Goal: Information Seeking & Learning: Learn about a topic

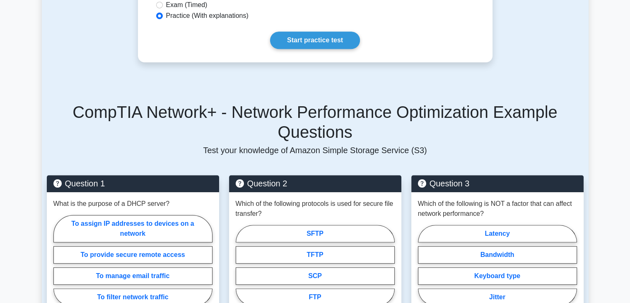
scroll to position [539, 0]
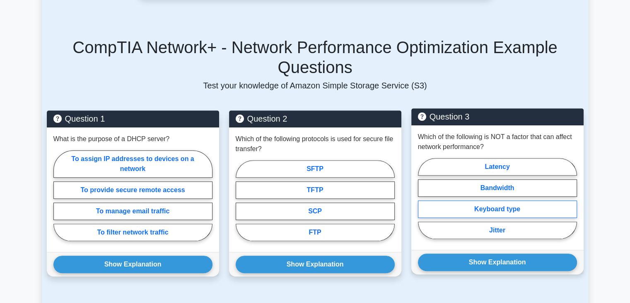
click at [522, 200] on label "Keyboard type" at bounding box center [497, 208] width 159 height 17
click at [424, 198] on input "Keyboard type" at bounding box center [420, 200] width 5 height 5
radio input "true"
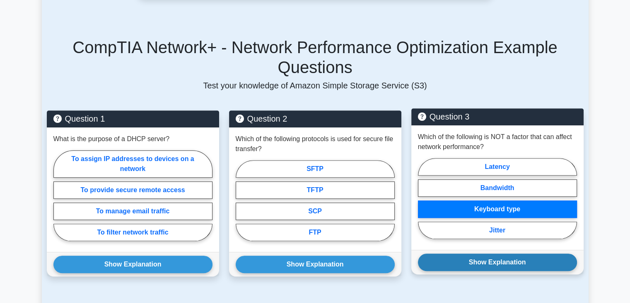
click at [528, 253] on button "Show Explanation" at bounding box center [497, 261] width 159 height 17
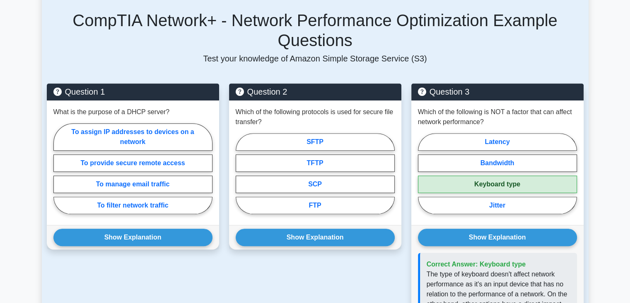
scroll to position [580, 0]
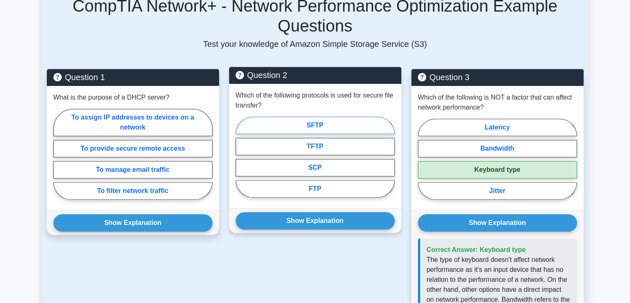
click at [330, 116] on label "SFTP" at bounding box center [315, 124] width 159 height 17
click at [241, 157] on input "SFTP" at bounding box center [238, 159] width 5 height 5
radio input "true"
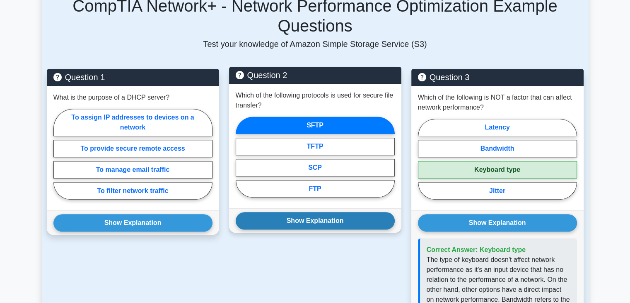
click at [336, 212] on button "Show Explanation" at bounding box center [315, 220] width 159 height 17
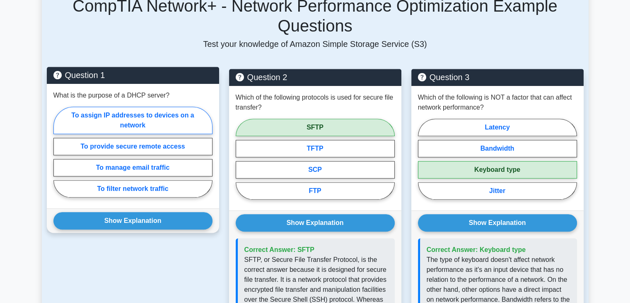
click at [159, 107] on label "To assign IP addresses to devices on a network" at bounding box center [132, 120] width 159 height 27
click at [59, 152] on input "To assign IP addresses to devices on a network" at bounding box center [55, 154] width 5 height 5
radio input "true"
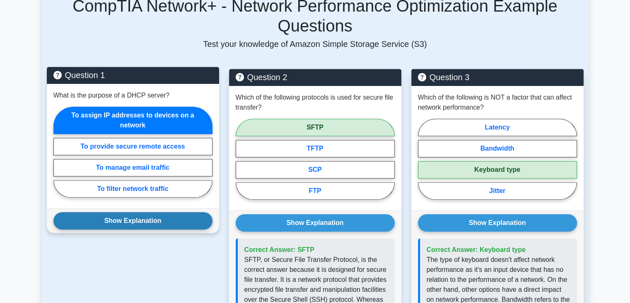
click at [153, 212] on button "Show Explanation" at bounding box center [132, 220] width 159 height 17
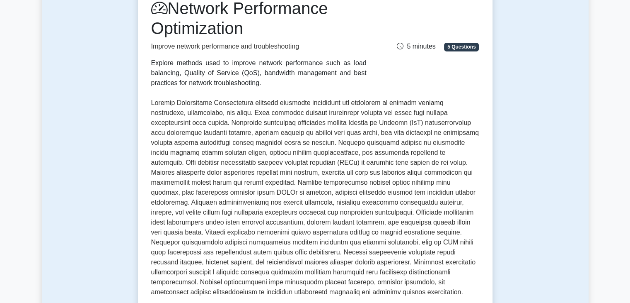
drag, startPoint x: 565, startPoint y: 132, endPoint x: 565, endPoint y: 115, distance: 17.4
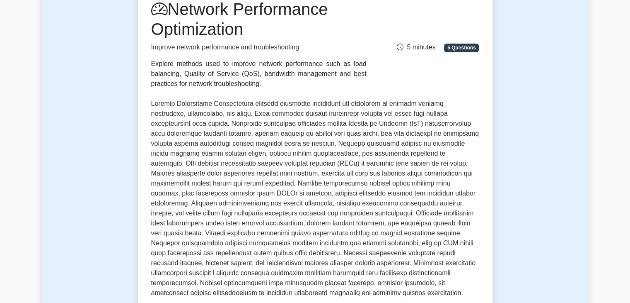
drag, startPoint x: 249, startPoint y: 183, endPoint x: 244, endPoint y: 193, distance: 11.5
drag, startPoint x: 244, startPoint y: 193, endPoint x: 227, endPoint y: 224, distance: 34.9
drag, startPoint x: 227, startPoint y: 224, endPoint x: 212, endPoint y: 196, distance: 31.2
click at [212, 196] on p at bounding box center [315, 198] width 328 height 199
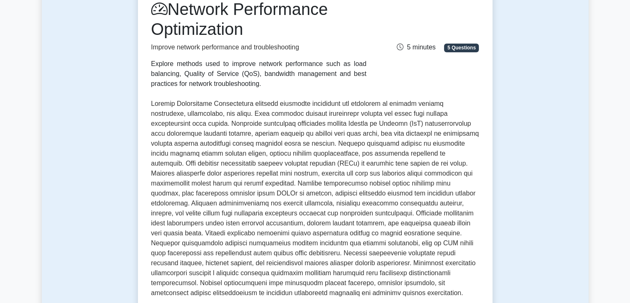
click at [368, 165] on p at bounding box center [315, 198] width 328 height 199
click at [356, 261] on p at bounding box center [315, 198] width 328 height 199
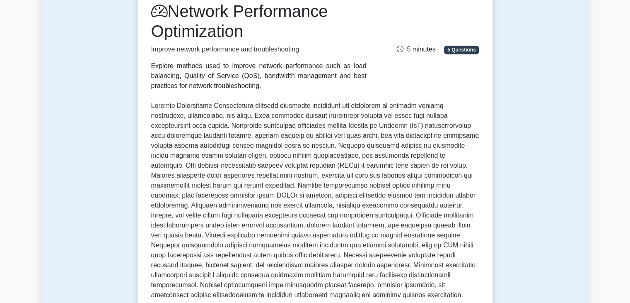
drag, startPoint x: 71, startPoint y: 141, endPoint x: 36, endPoint y: 140, distance: 35.7
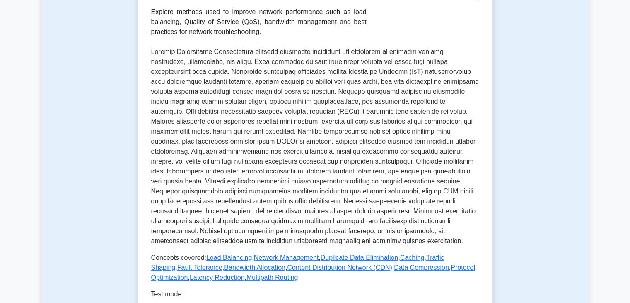
scroll to position [124, 0]
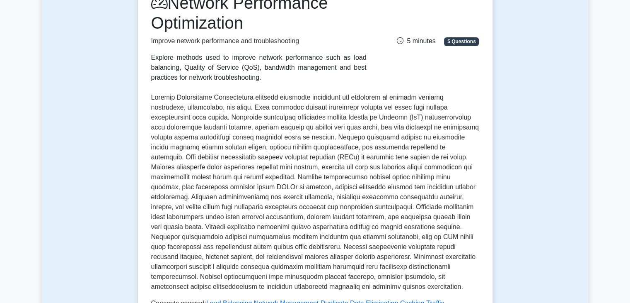
click at [249, 212] on p at bounding box center [315, 191] width 328 height 199
click at [272, 224] on p at bounding box center [315, 191] width 328 height 199
